Goal: Information Seeking & Learning: Understand process/instructions

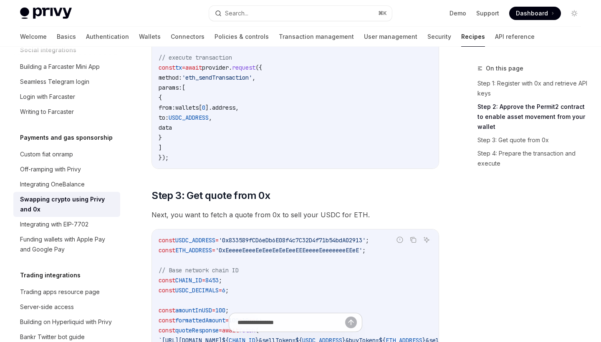
scroll to position [523, 0]
click at [198, 210] on span "Next, you want to fetch a quote from 0x to sell your USDC for ETH." at bounding box center [296, 216] width 288 height 12
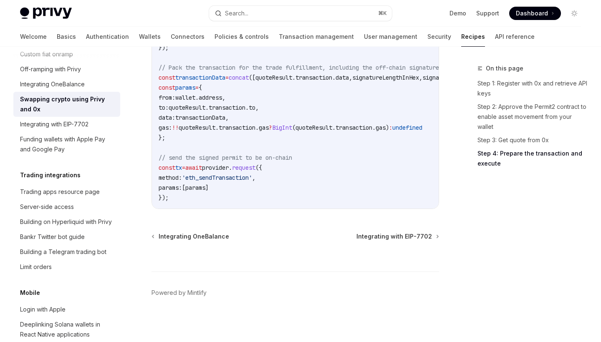
scroll to position [765, 0]
click at [50, 262] on div "Limit orders" at bounding box center [36, 267] width 32 height 10
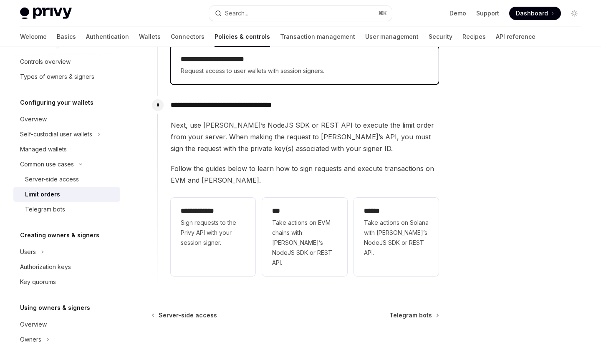
scroll to position [229, 0]
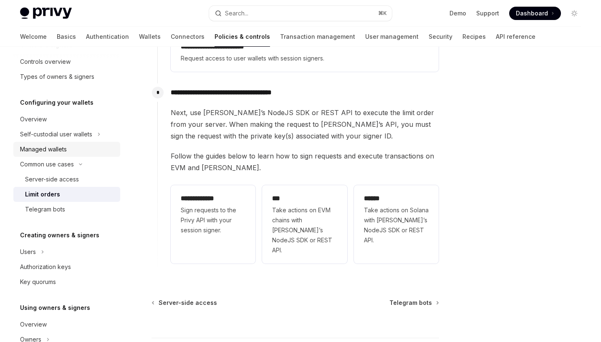
click at [47, 148] on div "Managed wallets" at bounding box center [43, 149] width 47 height 10
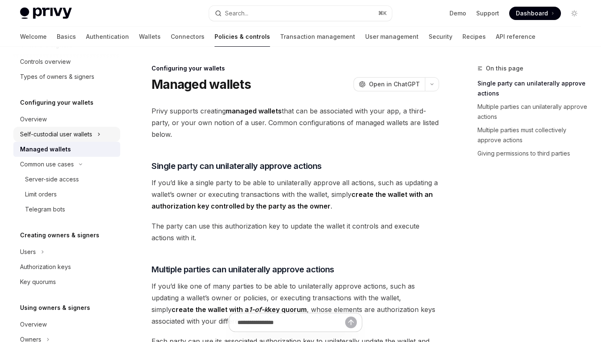
click at [51, 135] on div "Self-custodial user wallets" at bounding box center [56, 134] width 72 height 10
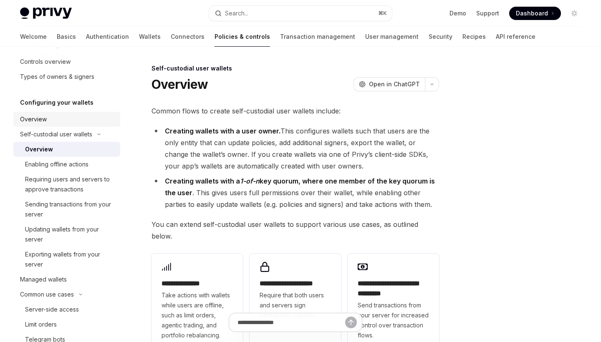
click at [48, 123] on div "Overview" at bounding box center [67, 119] width 95 height 10
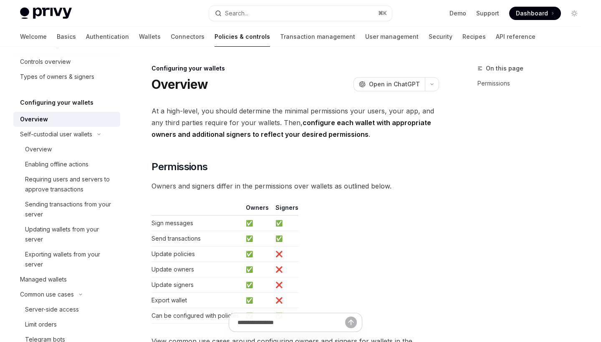
type textarea "*"
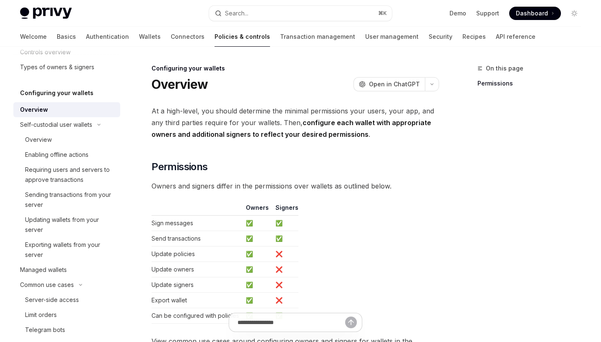
scroll to position [62, 0]
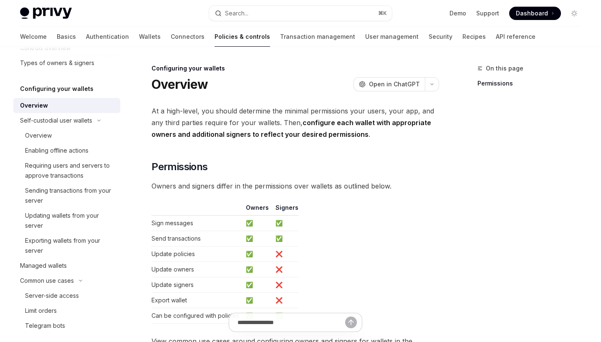
click at [263, 185] on span "Owners and signers differ in the permissions over wallets as outlined below." at bounding box center [296, 186] width 288 height 12
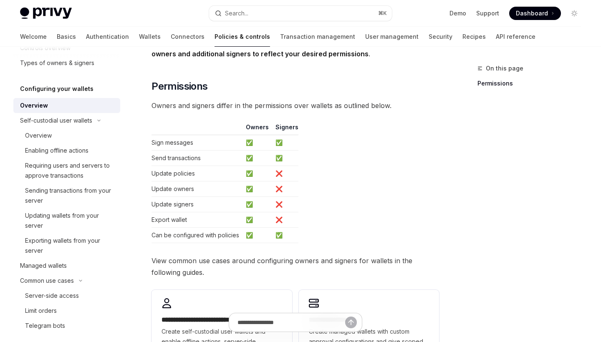
scroll to position [108, 0]
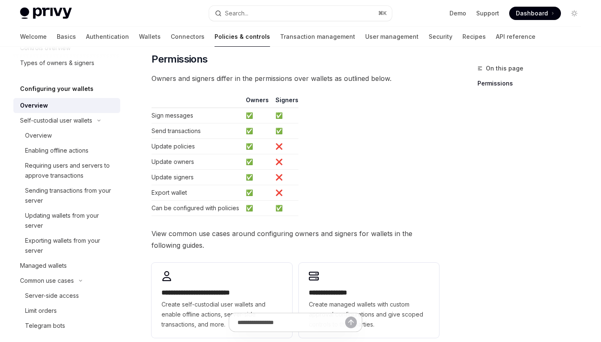
click at [187, 162] on td "Update owners" at bounding box center [197, 161] width 91 height 15
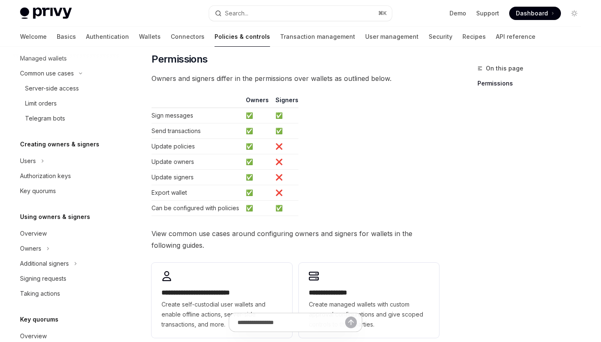
scroll to position [347, 0]
